Goal: Submit feedback/report problem: Leave review/rating

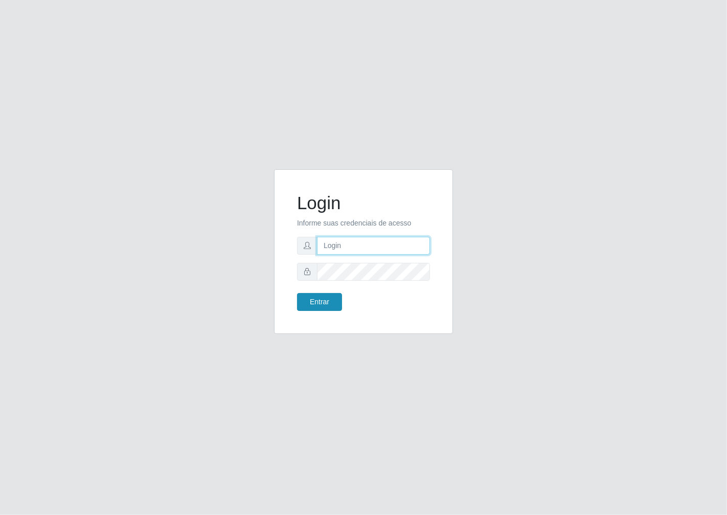
type input "janaina@iwof"
click at [305, 295] on button "Entrar" at bounding box center [319, 302] width 45 height 18
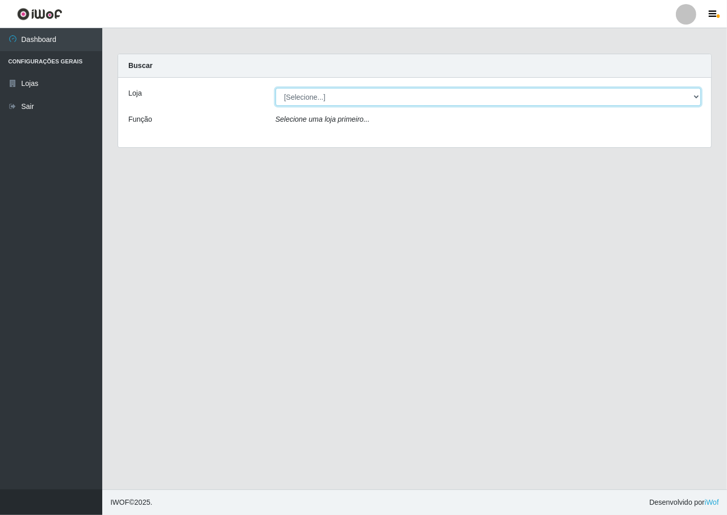
click at [694, 99] on select "[Selecione...] Minimercado Filezão" at bounding box center [488, 97] width 426 height 18
select select "204"
click at [275, 88] on select "[Selecione...] Minimercado Filezão" at bounding box center [488, 97] width 426 height 18
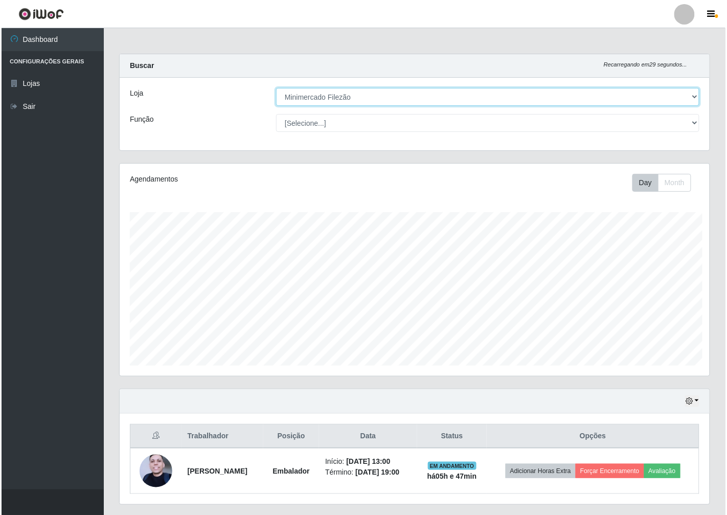
scroll to position [510846, 510468]
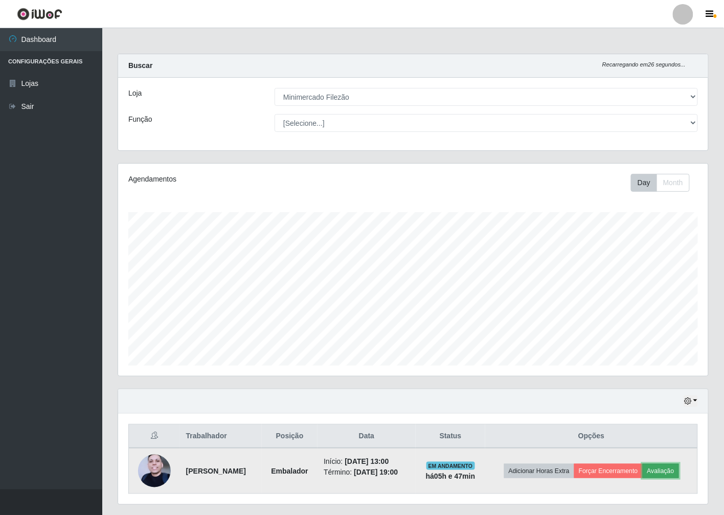
click at [674, 470] on button "Avaliação" at bounding box center [660, 471] width 36 height 14
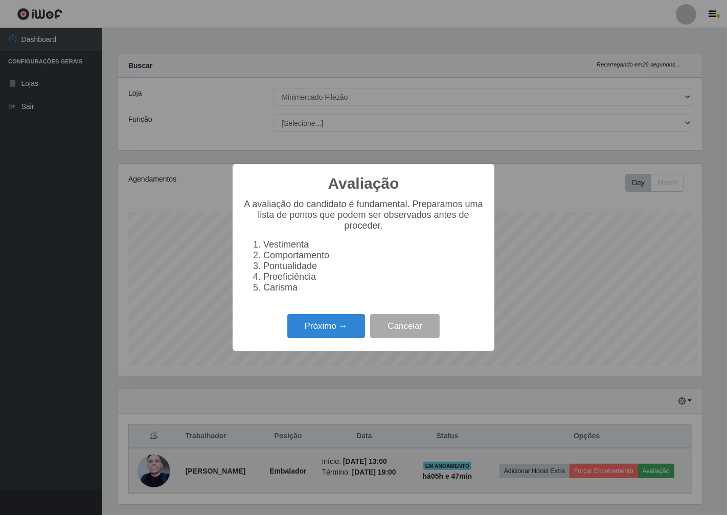
scroll to position [212, 584]
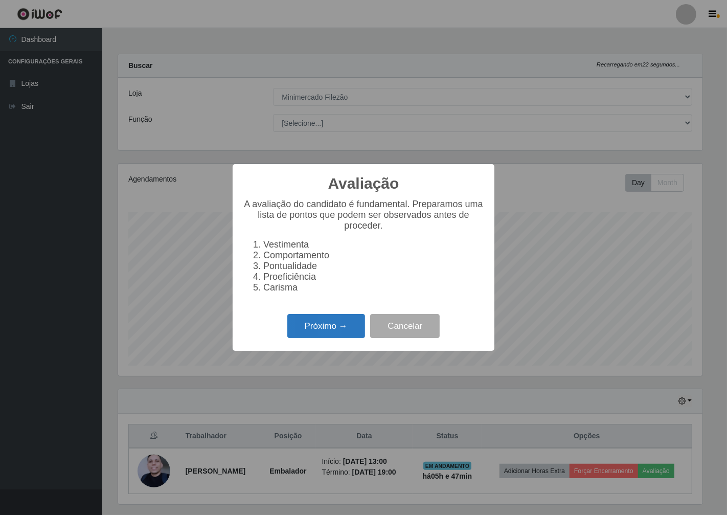
click at [310, 322] on button "Próximo →" at bounding box center [326, 326] width 78 height 24
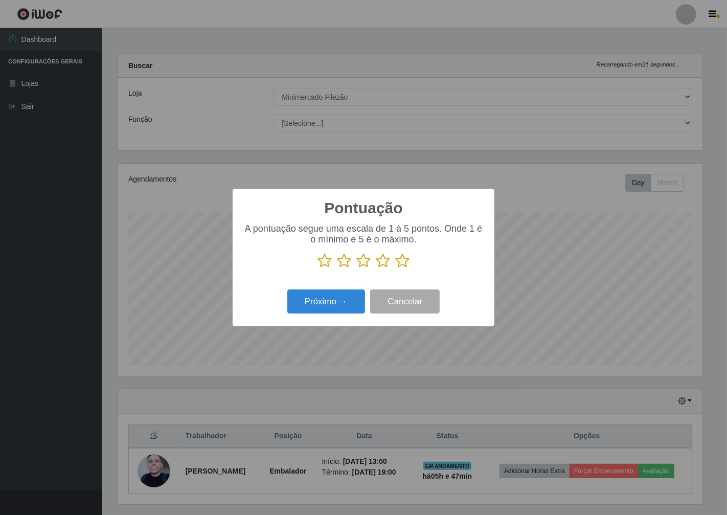
click at [344, 268] on icon at bounding box center [344, 260] width 14 height 15
click at [337, 268] on input "radio" at bounding box center [337, 268] width 0 height 0
click at [341, 299] on button "Próximo →" at bounding box center [326, 301] width 78 height 24
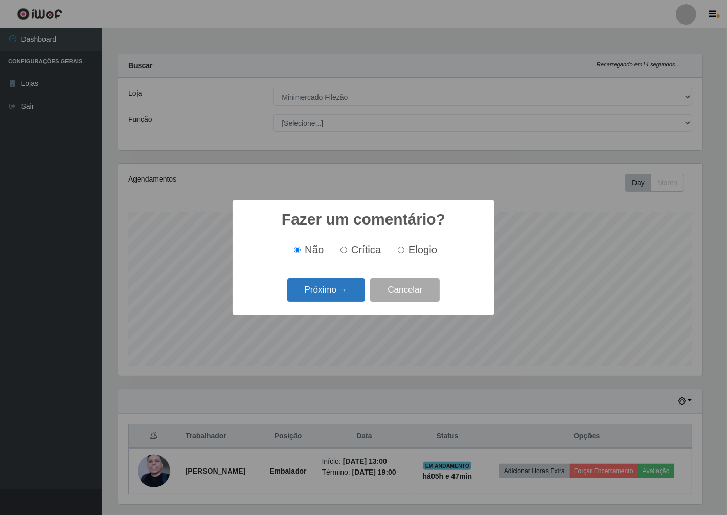
click at [344, 298] on button "Próximo →" at bounding box center [326, 290] width 78 height 24
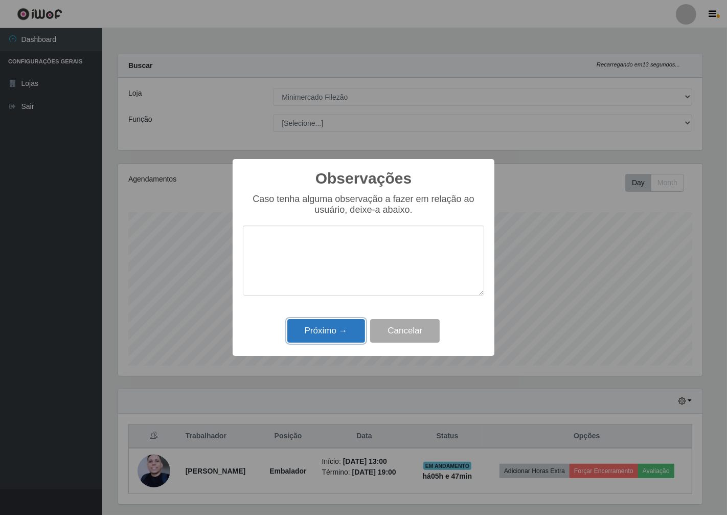
click at [346, 325] on button "Próximo →" at bounding box center [326, 331] width 78 height 24
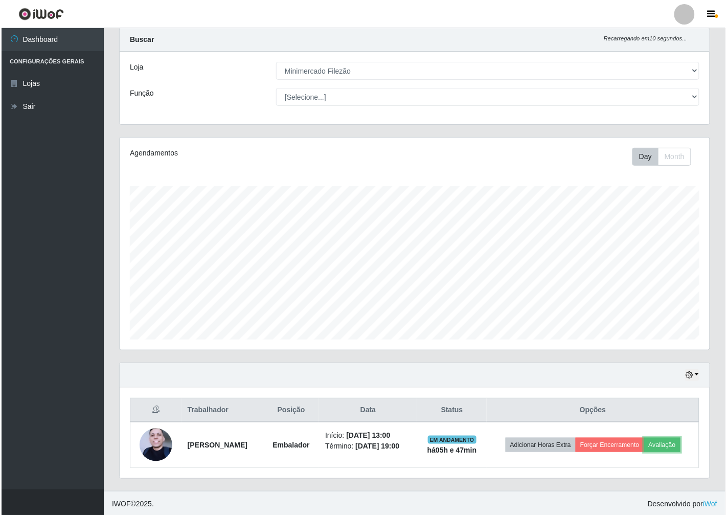
scroll to position [27, 0]
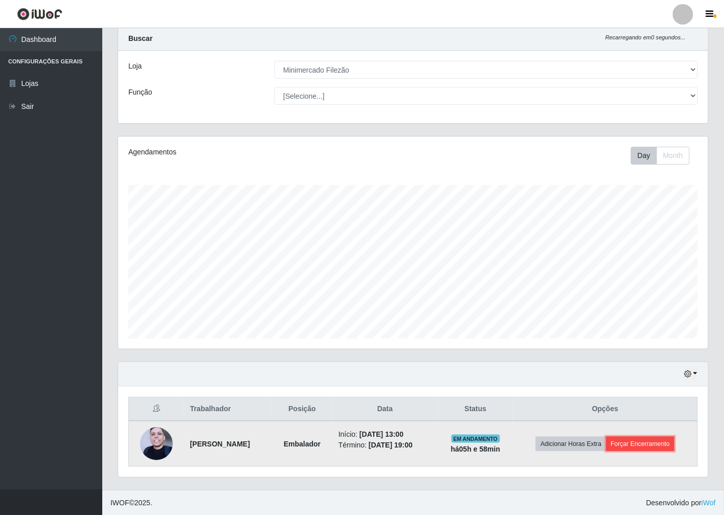
click at [626, 444] on button "Forçar Encerramento" at bounding box center [640, 443] width 68 height 14
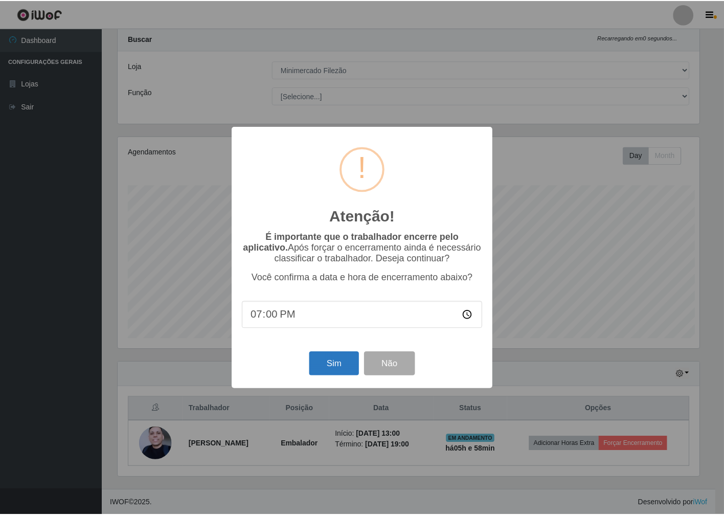
scroll to position [212, 584]
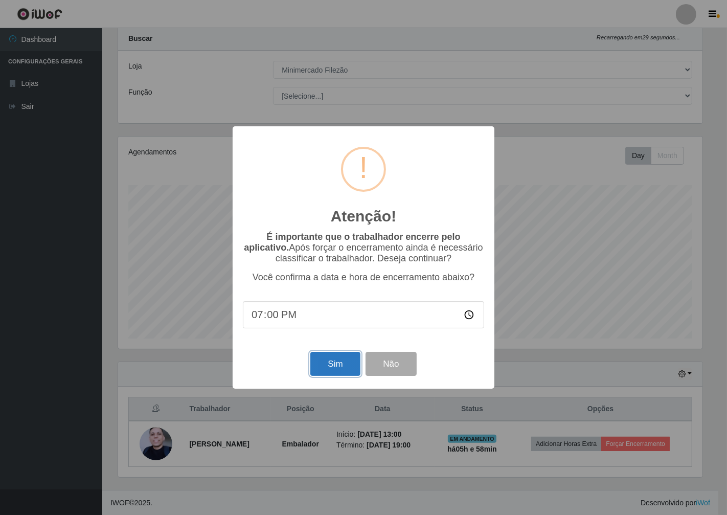
click at [319, 365] on button "Sim" at bounding box center [335, 364] width 50 height 24
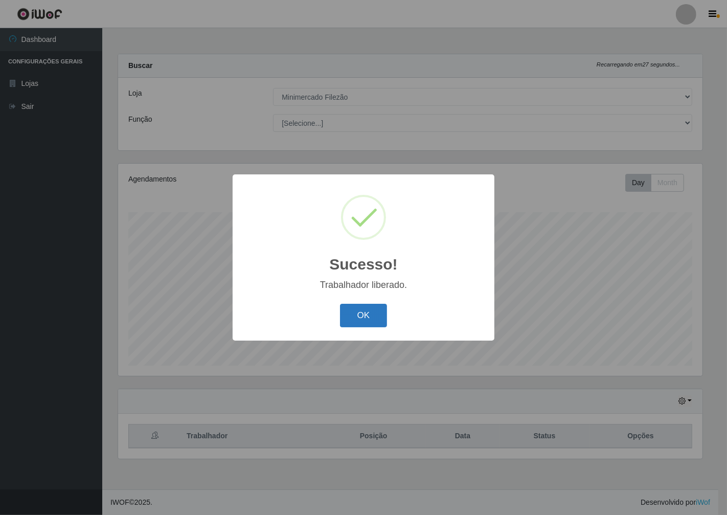
click at [367, 320] on button "OK" at bounding box center [364, 316] width 48 height 24
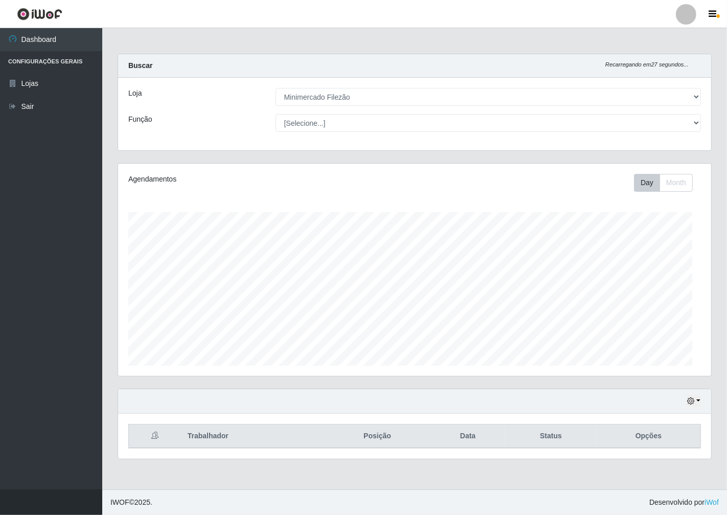
scroll to position [212, 593]
